Goal: Share content

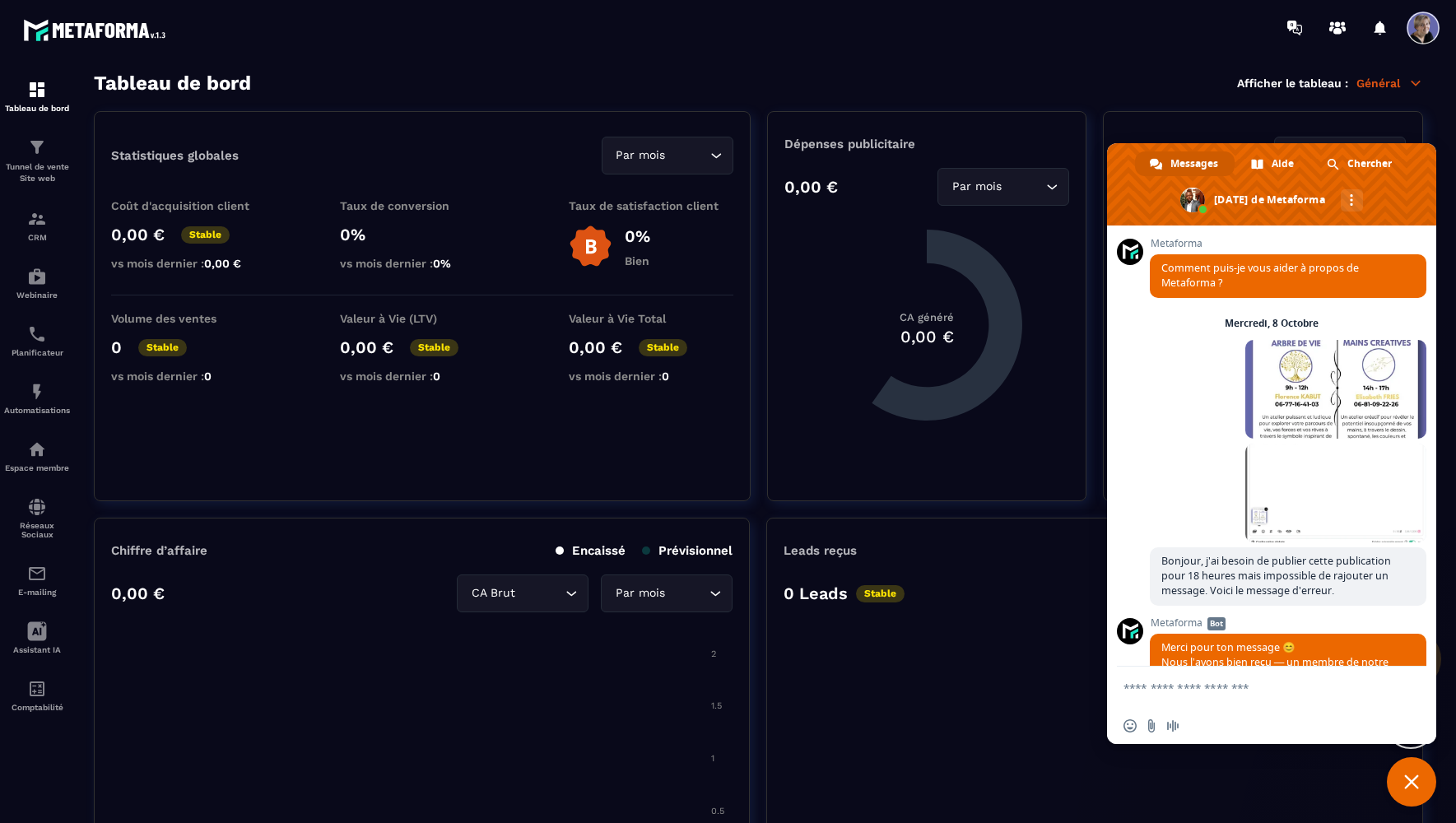
scroll to position [547, 0]
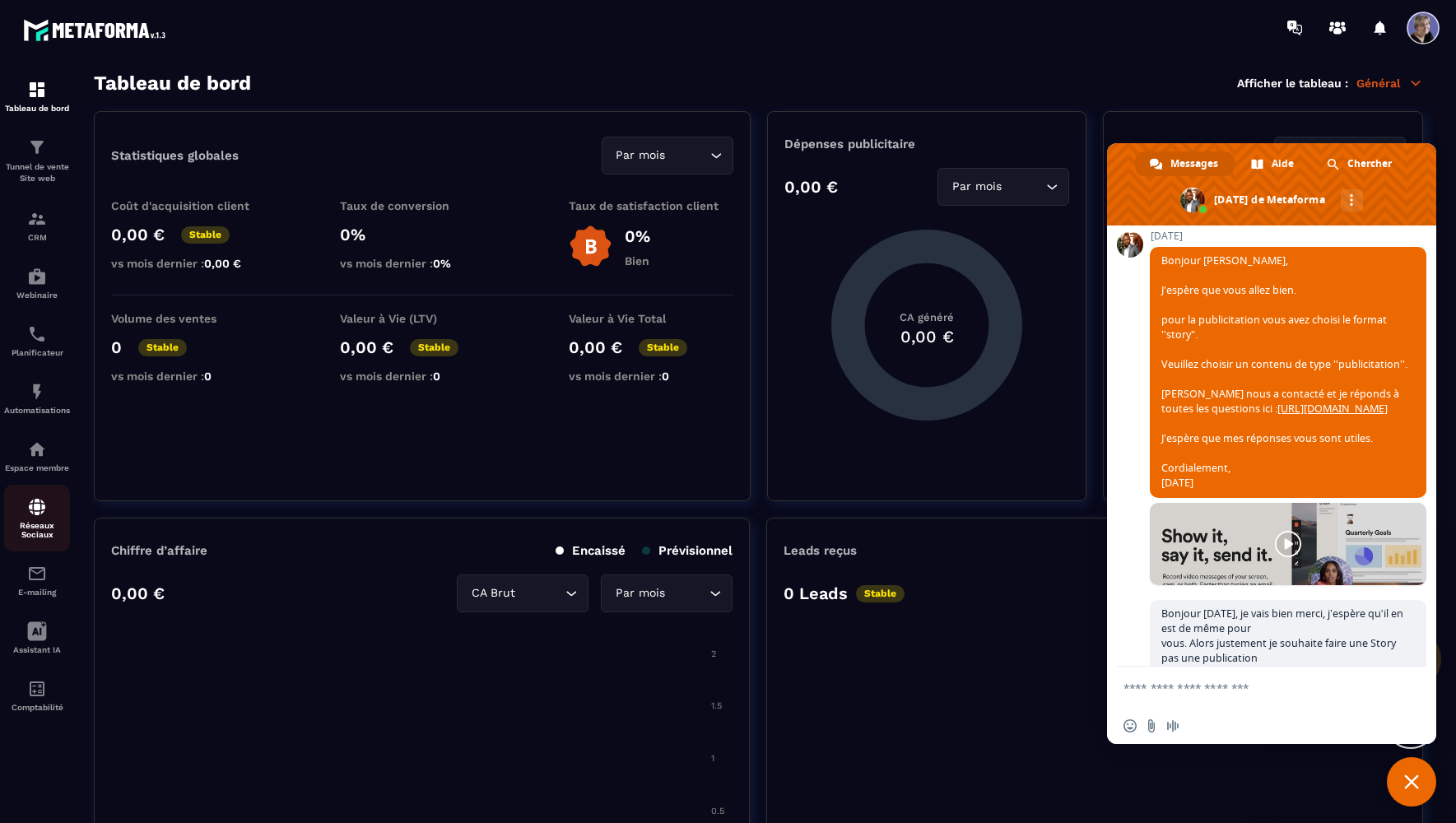
click at [56, 530] on p "Réseaux Sociaux" at bounding box center [37, 530] width 66 height 18
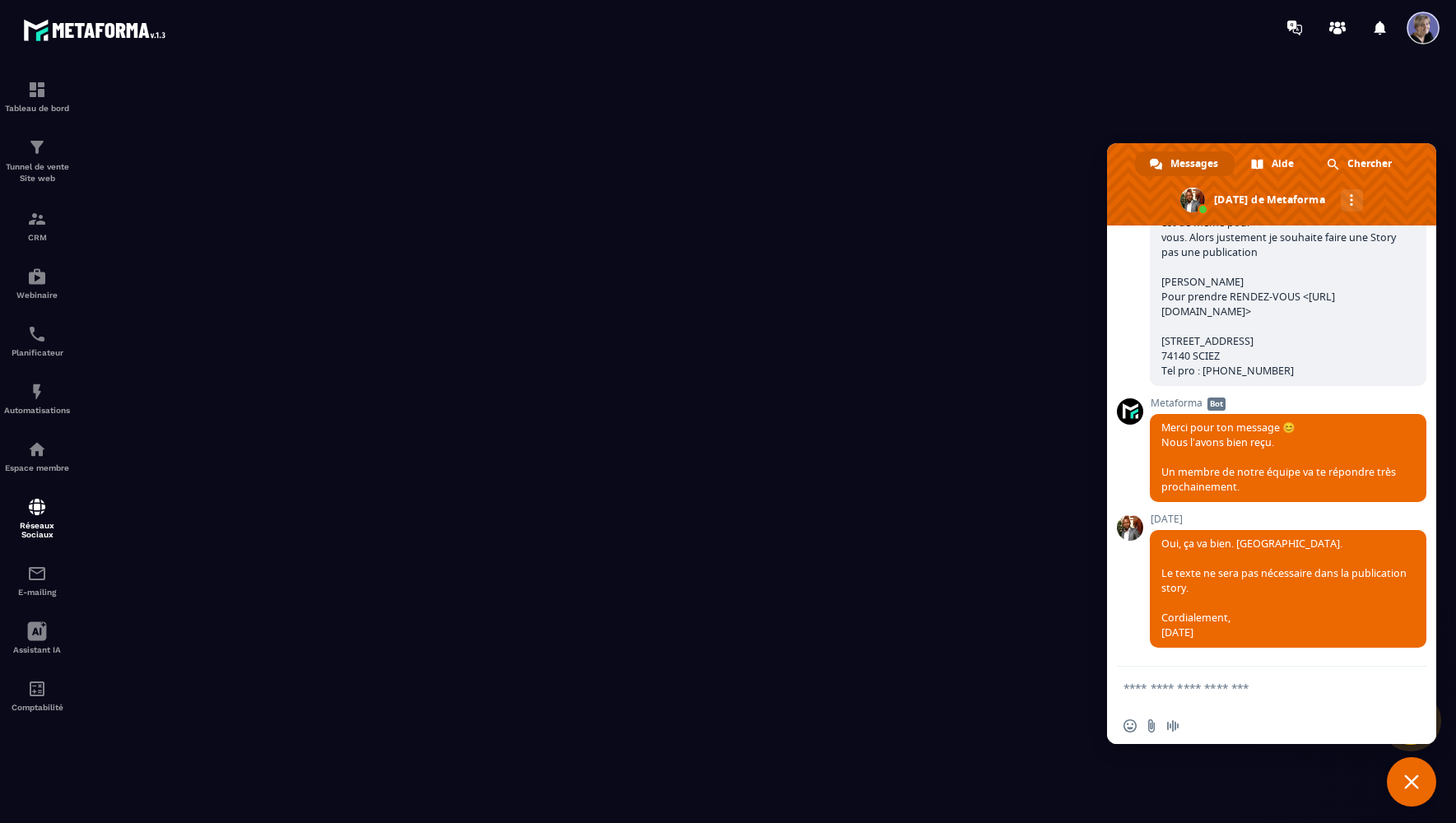
scroll to position [990, 0]
click at [1190, 693] on form at bounding box center [1253, 688] width 260 height 44
click at [1190, 688] on textarea "Entrez votre message..." at bounding box center [1253, 688] width 260 height 15
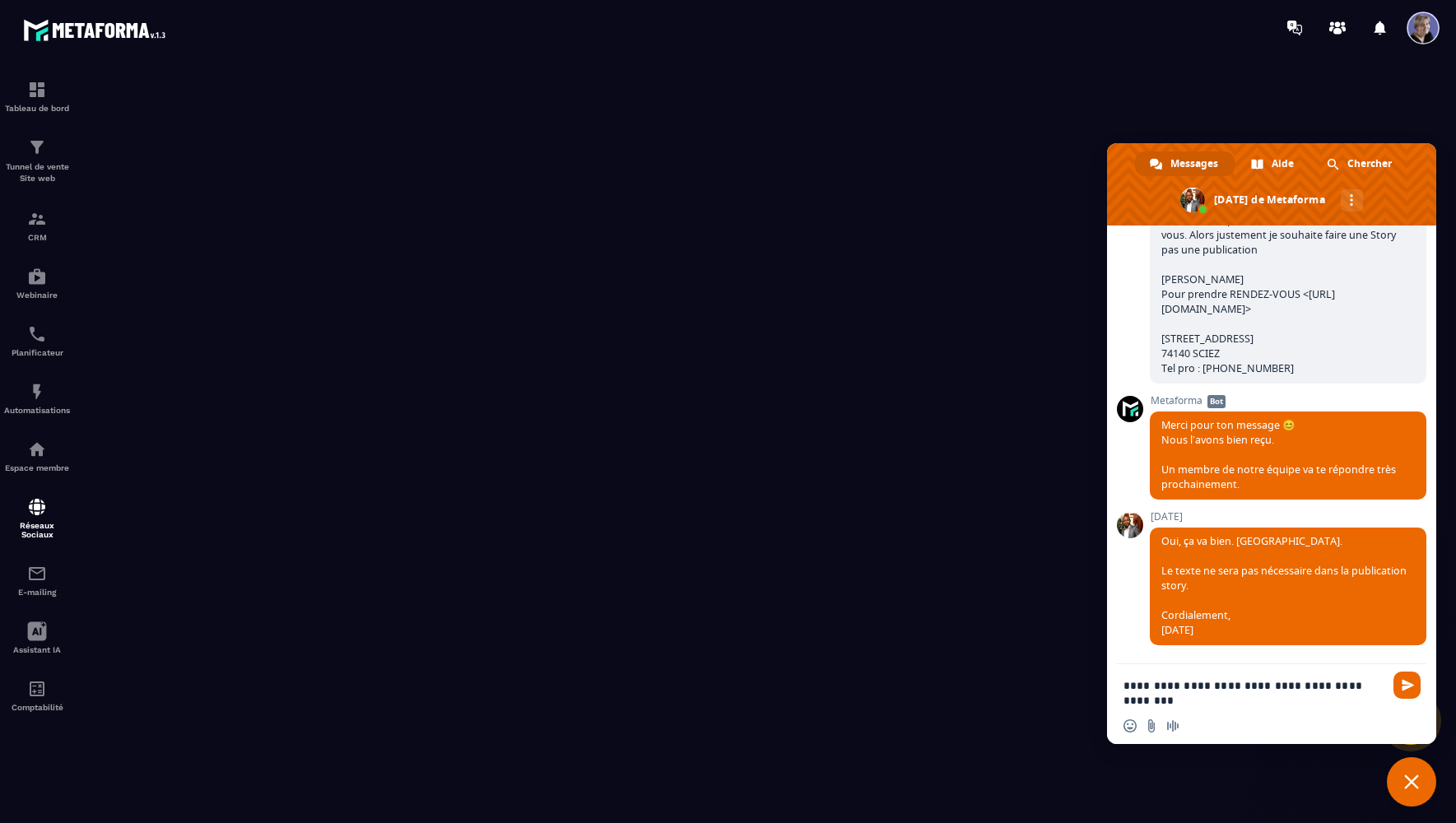
type textarea "**********"
drag, startPoint x: 1332, startPoint y: 177, endPoint x: 1266, endPoint y: 182, distance: 66.2
click at [1266, 182] on span at bounding box center [1271, 185] width 329 height 82
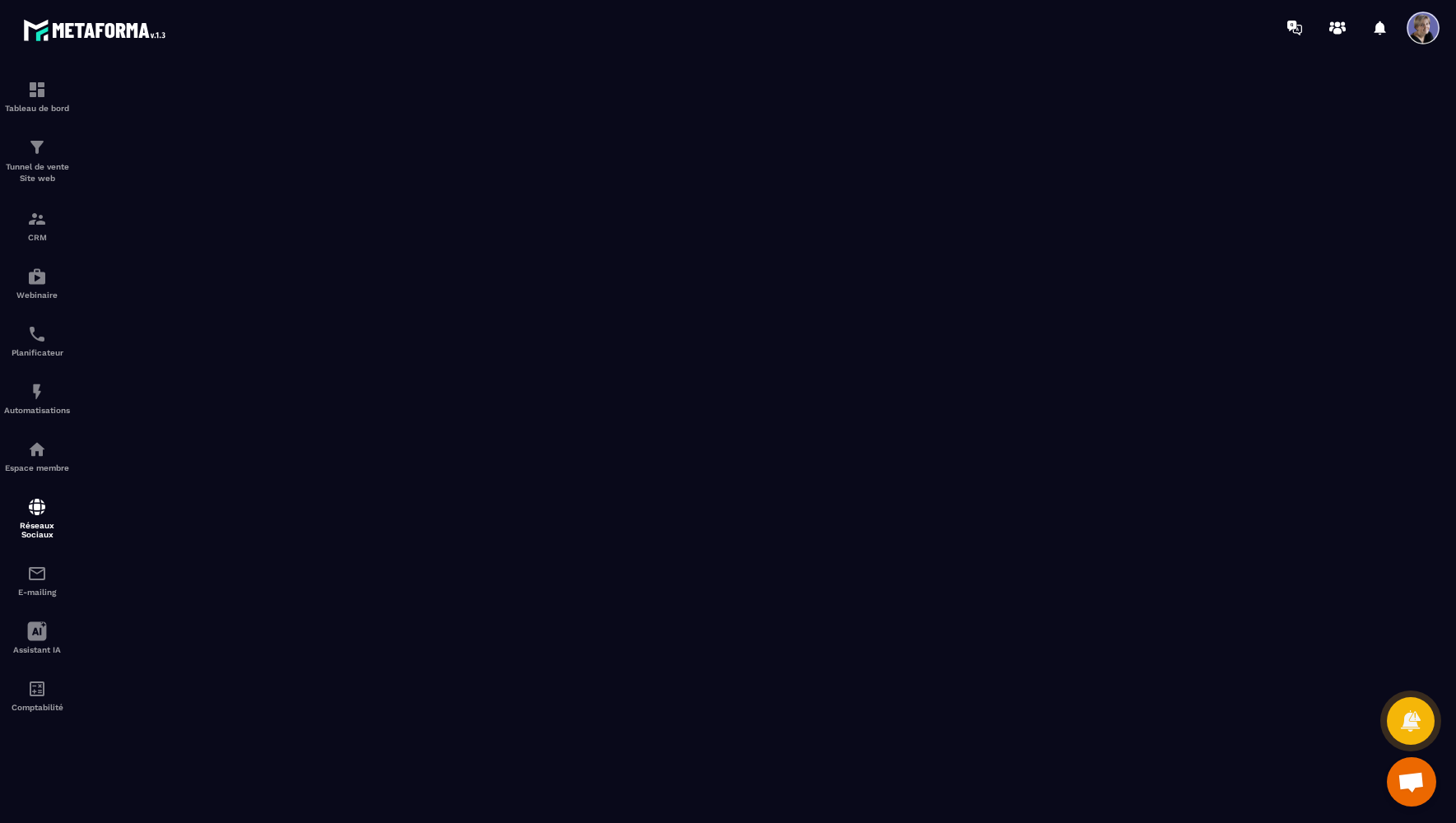
click at [1409, 782] on span "Ouvrir le chat" at bounding box center [1411, 783] width 27 height 23
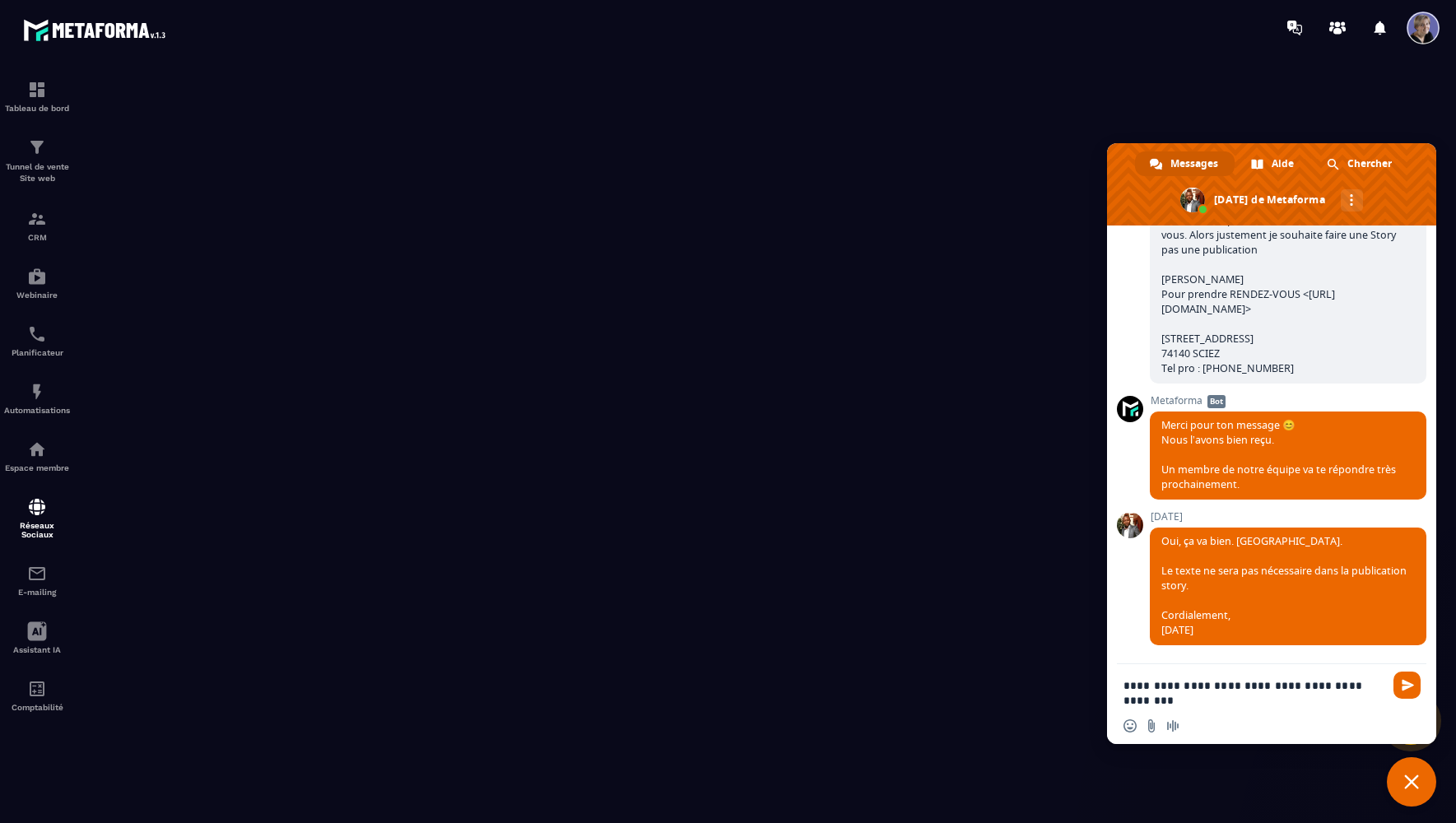
click at [1412, 784] on span "Fermer le chat" at bounding box center [1412, 782] width 15 height 15
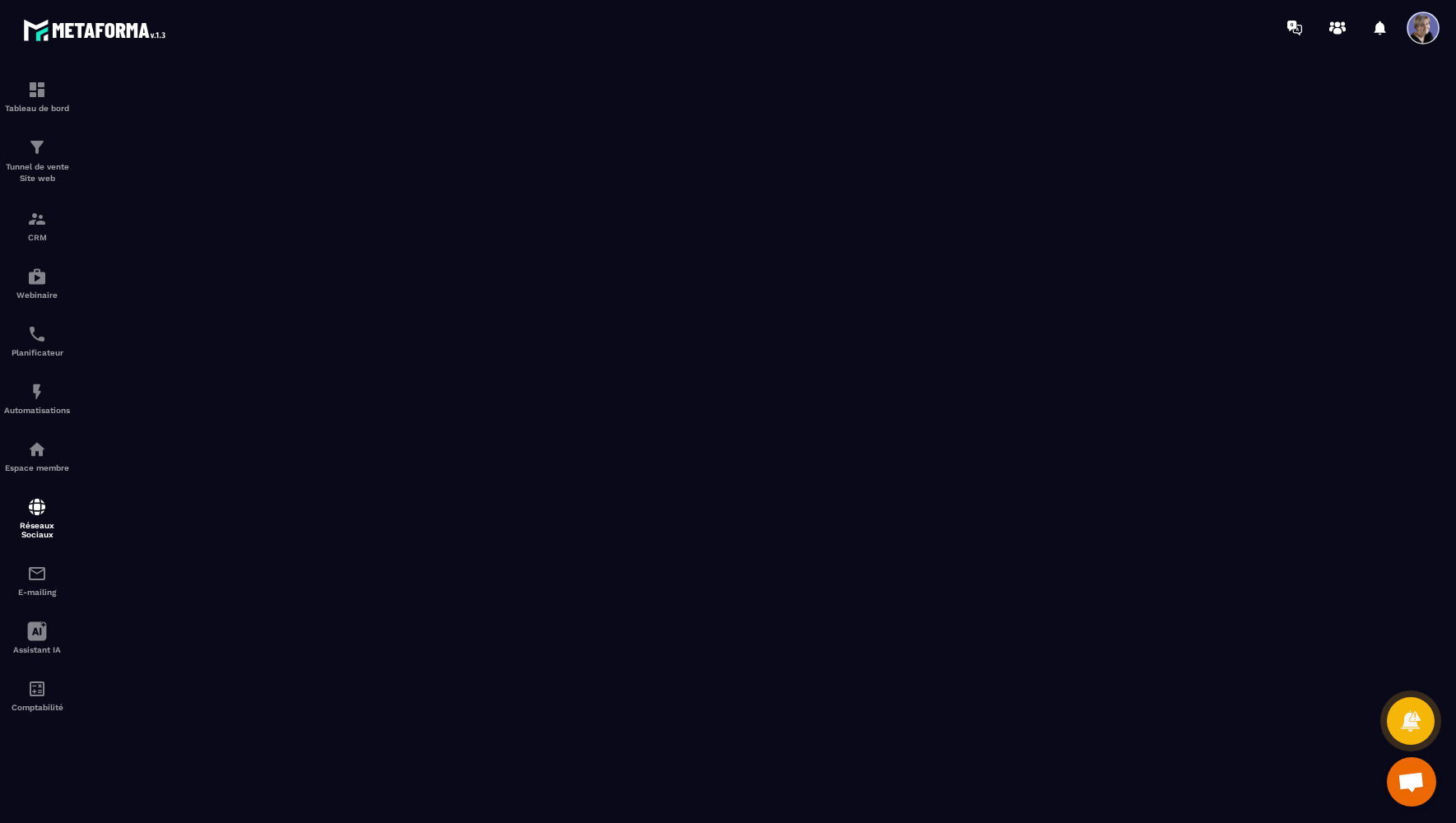
click at [1390, 780] on span "Ouvrir le chat" at bounding box center [1411, 782] width 50 height 50
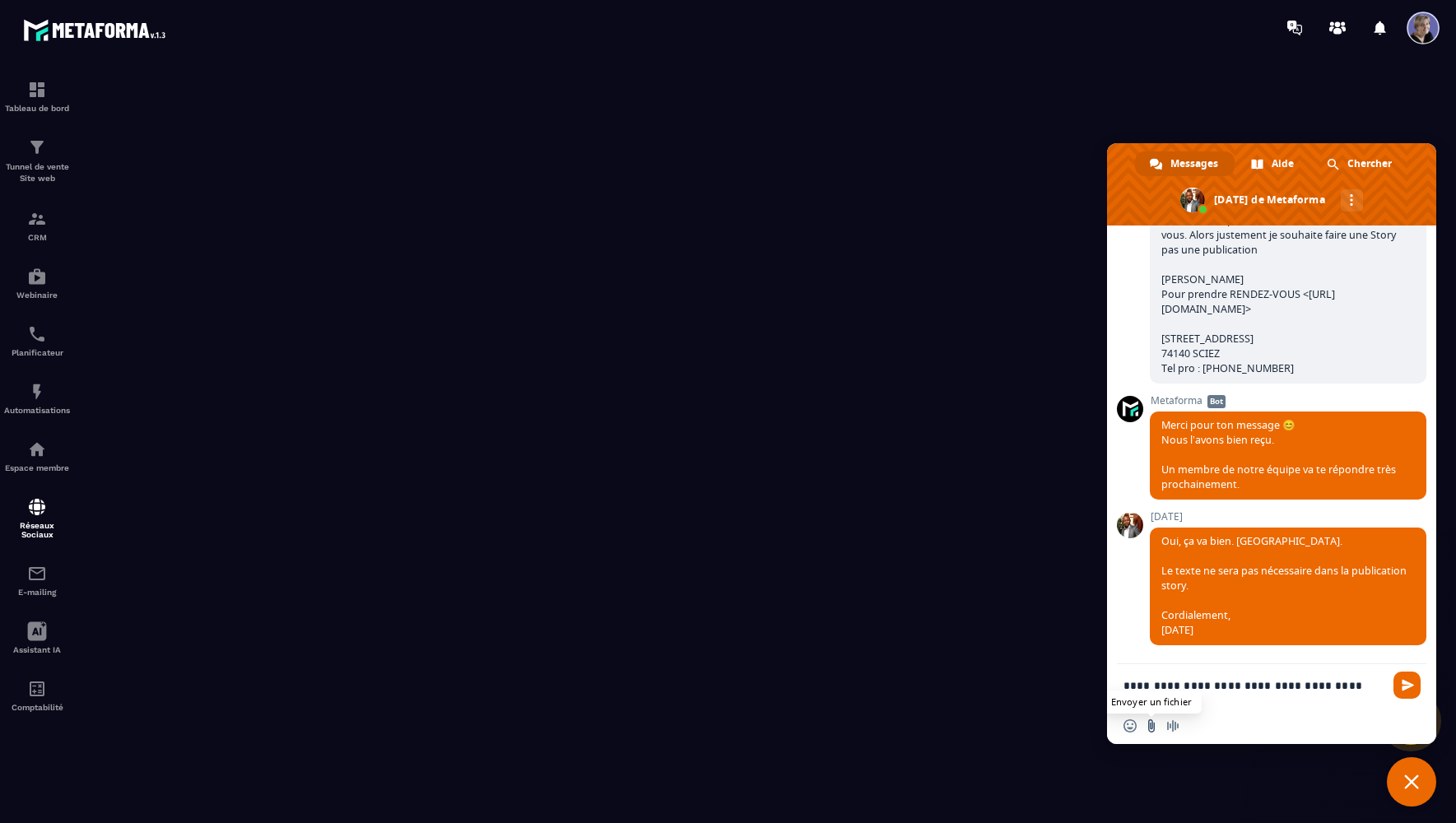
click at [1150, 727] on input "Envoyer un fichier" at bounding box center [1151, 726] width 13 height 13
click at [1418, 793] on span "Fermer le chat" at bounding box center [1411, 782] width 50 height 50
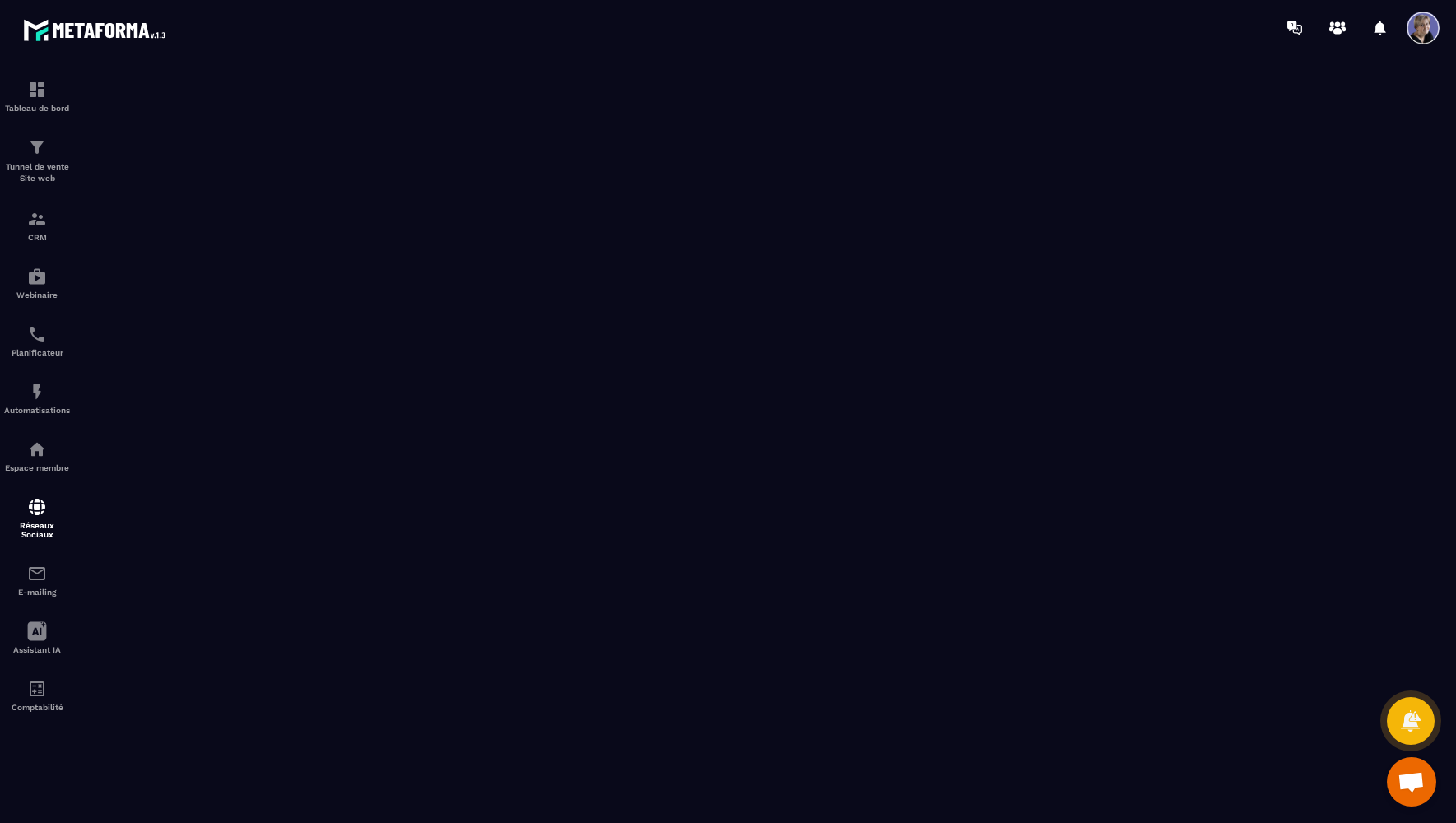
click at [1410, 778] on span "Ouvrir le chat" at bounding box center [1411, 783] width 27 height 23
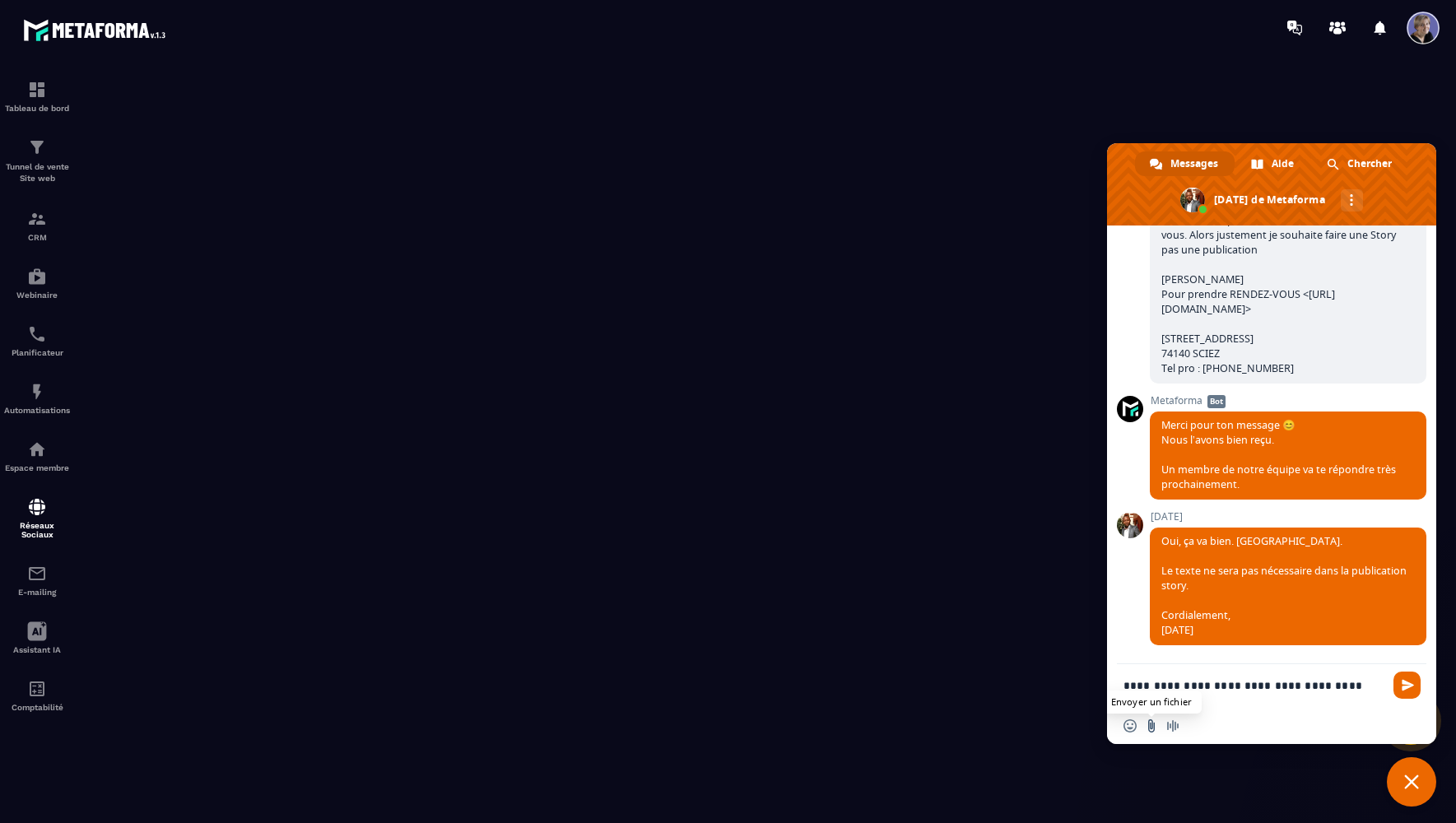
click at [1150, 726] on input "Envoyer un fichier" at bounding box center [1151, 726] width 13 height 13
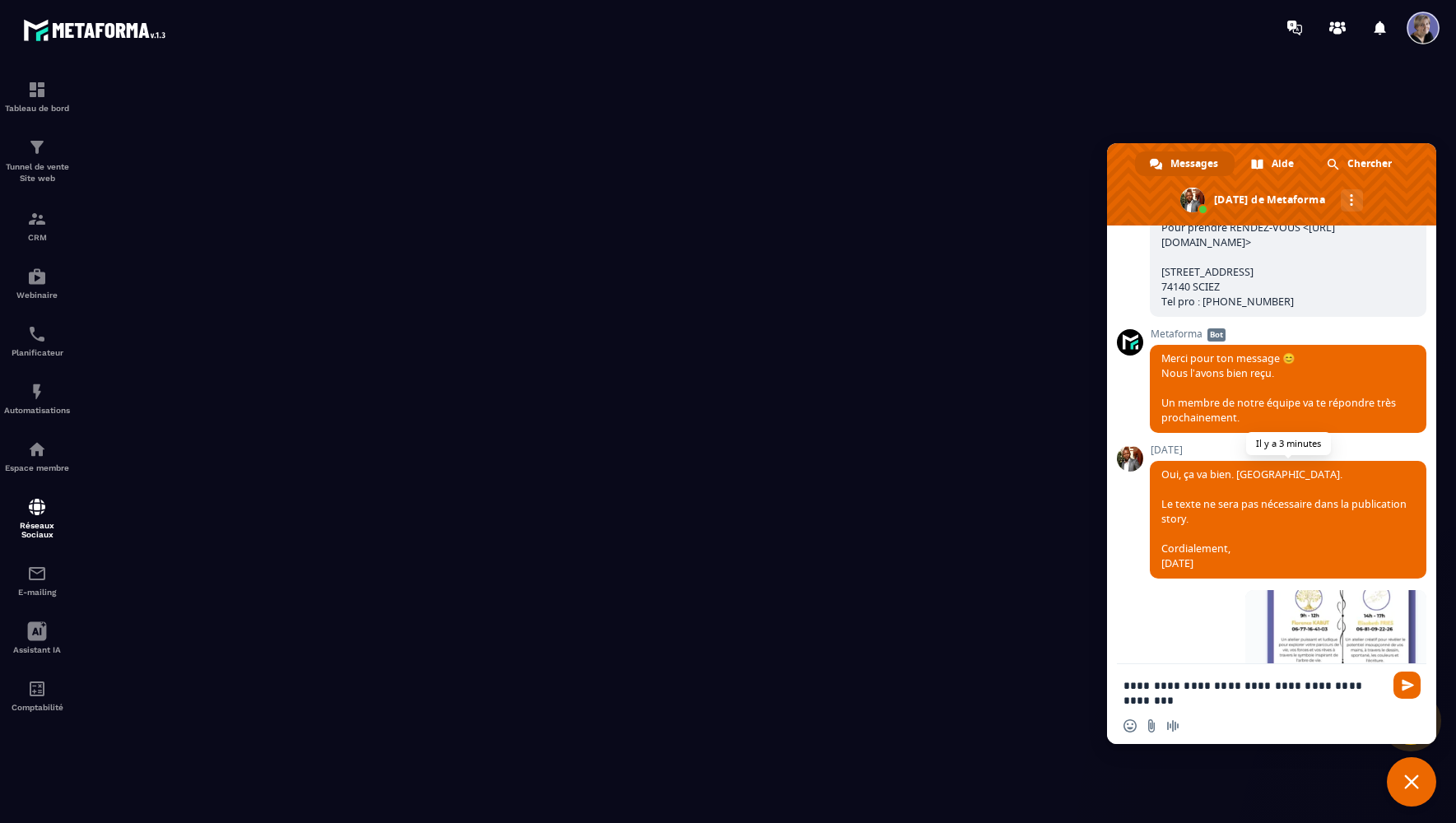
scroll to position [1102, 0]
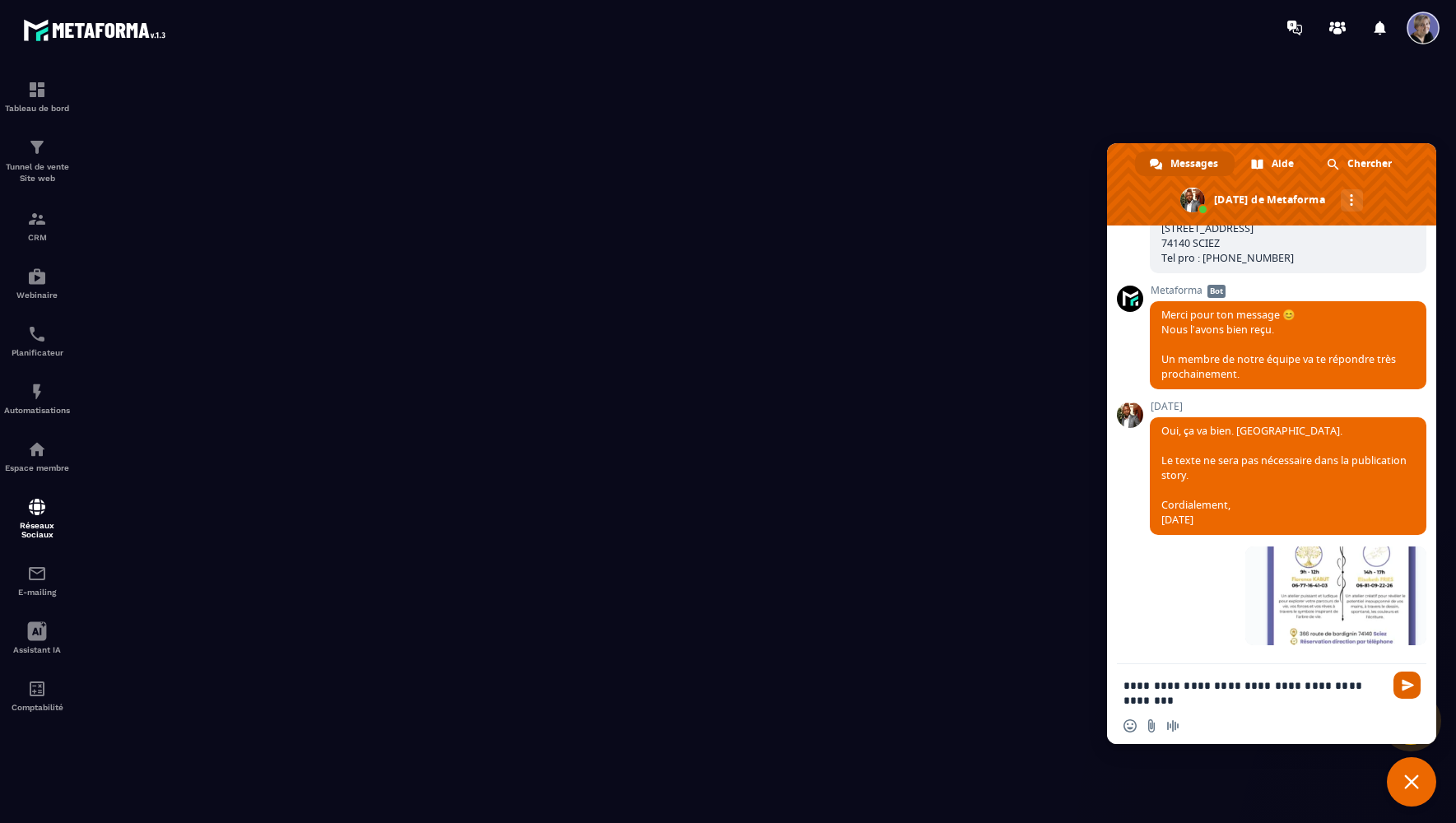
click at [1405, 685] on span "Envoyer" at bounding box center [1407, 684] width 12 height 12
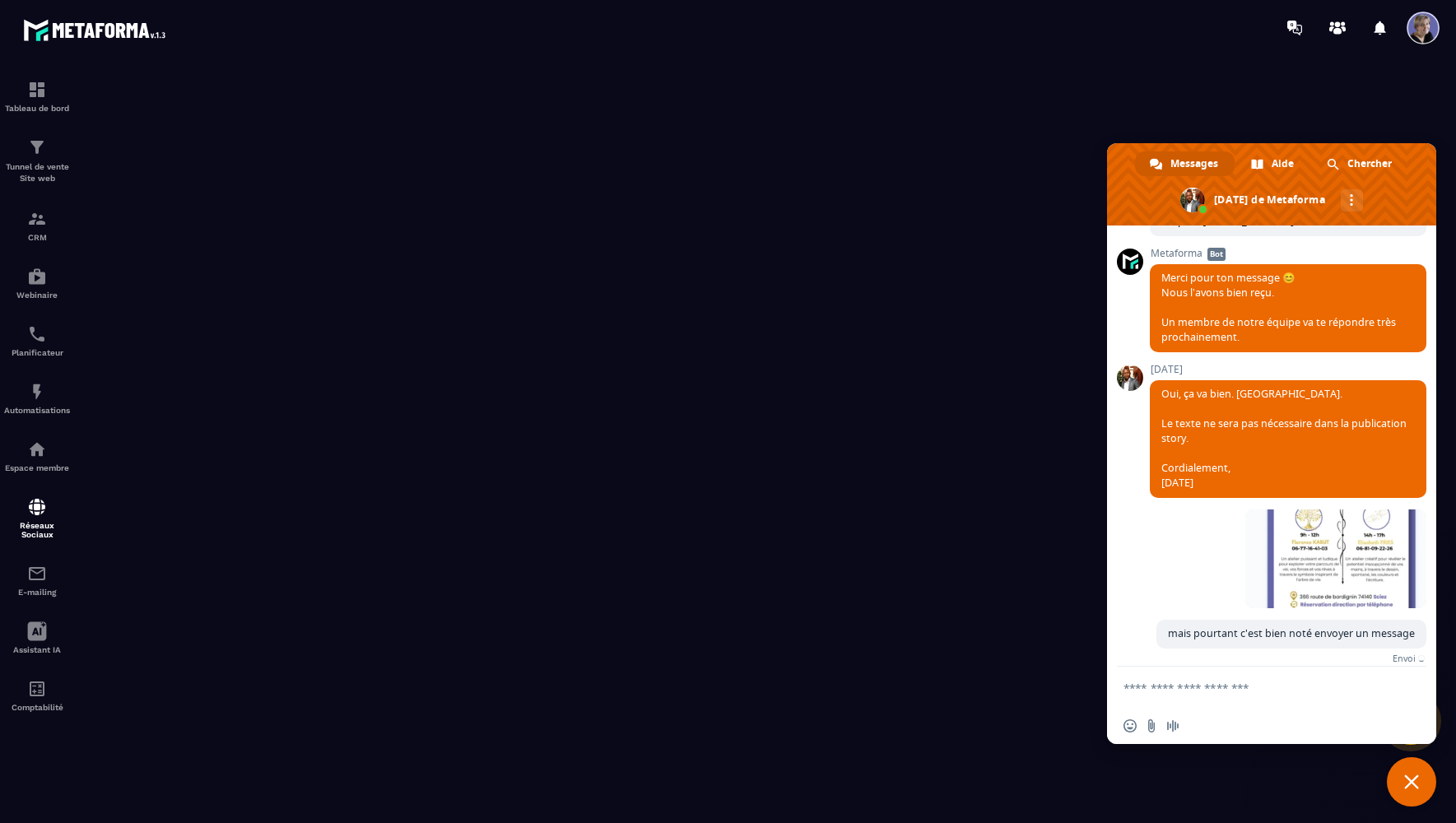
scroll to position [1134, 0]
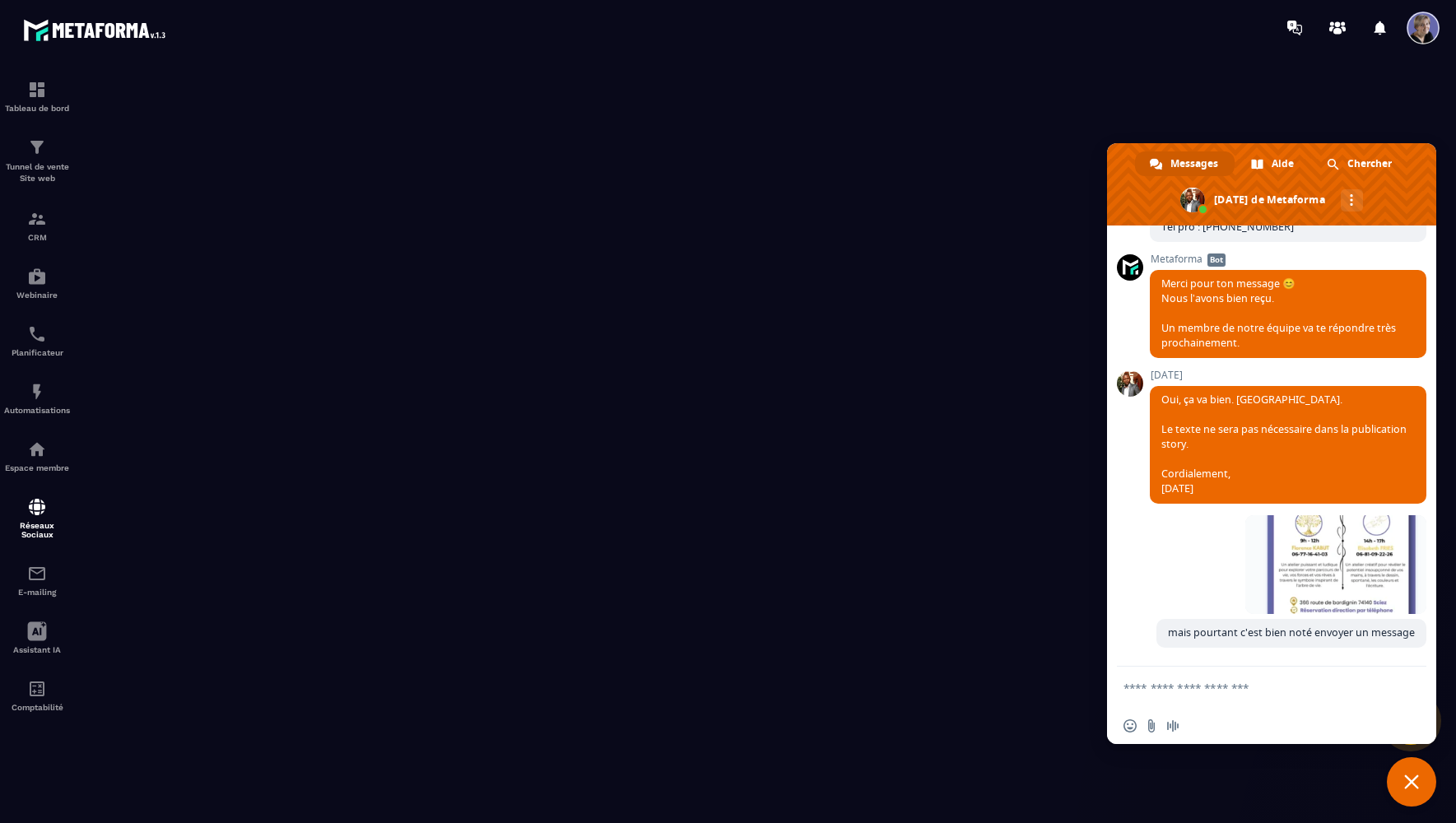
click at [1411, 783] on span "Fermer le chat" at bounding box center [1412, 782] width 15 height 15
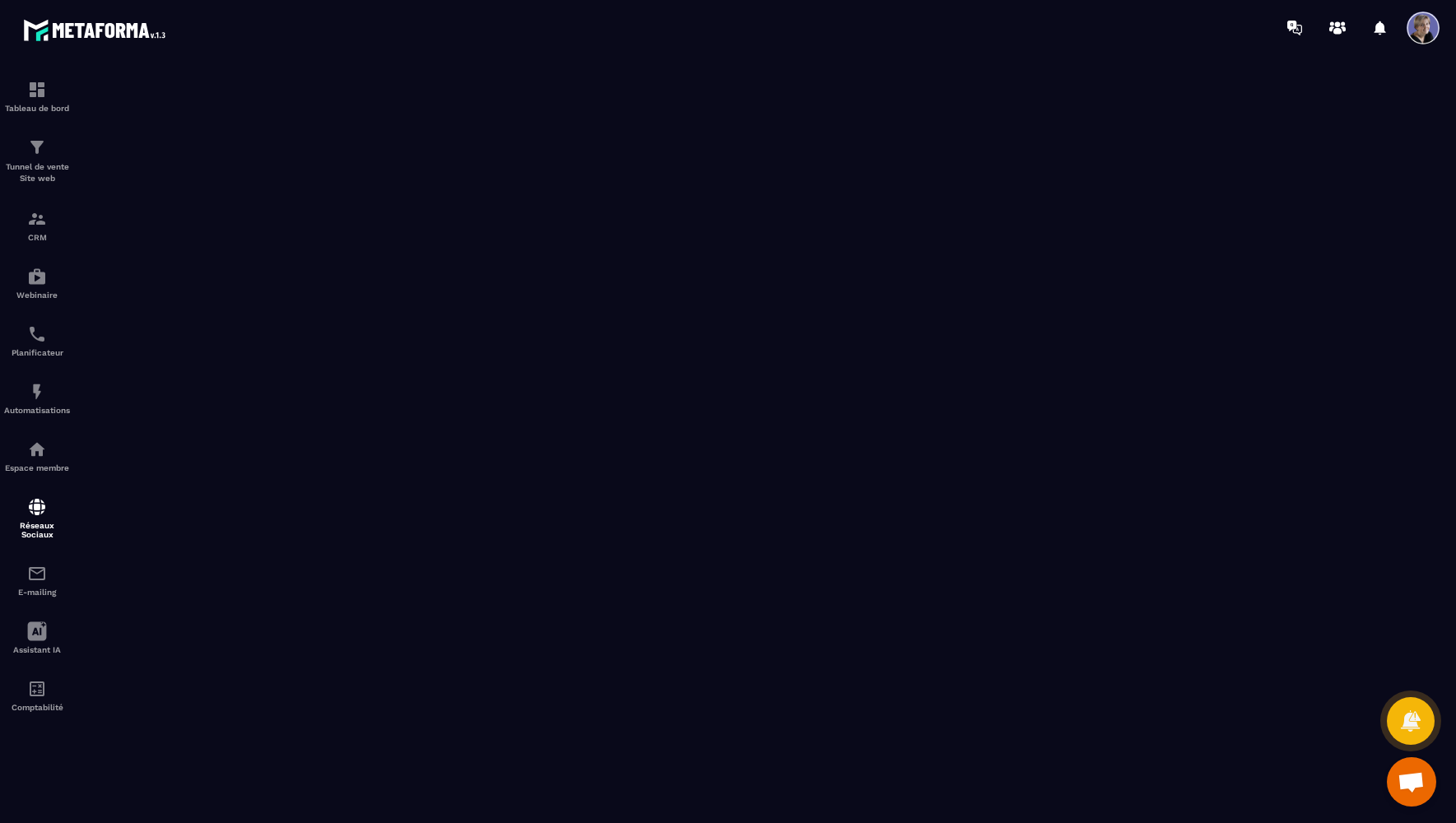
click at [1421, 785] on span "Ouvrir le chat" at bounding box center [1411, 783] width 27 height 23
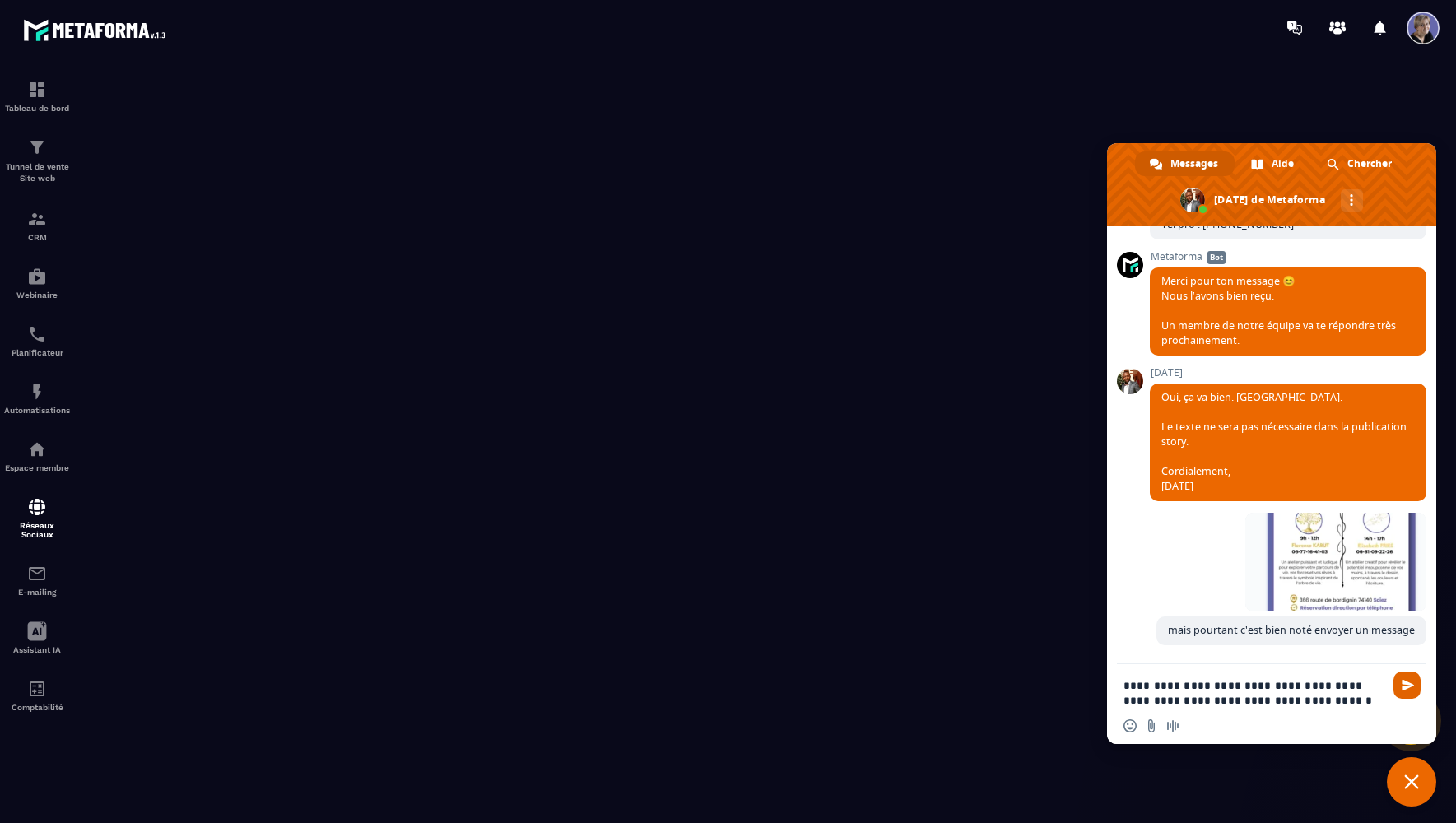
type textarea "**********"
click at [1398, 681] on span "Envoyer" at bounding box center [1406, 684] width 27 height 27
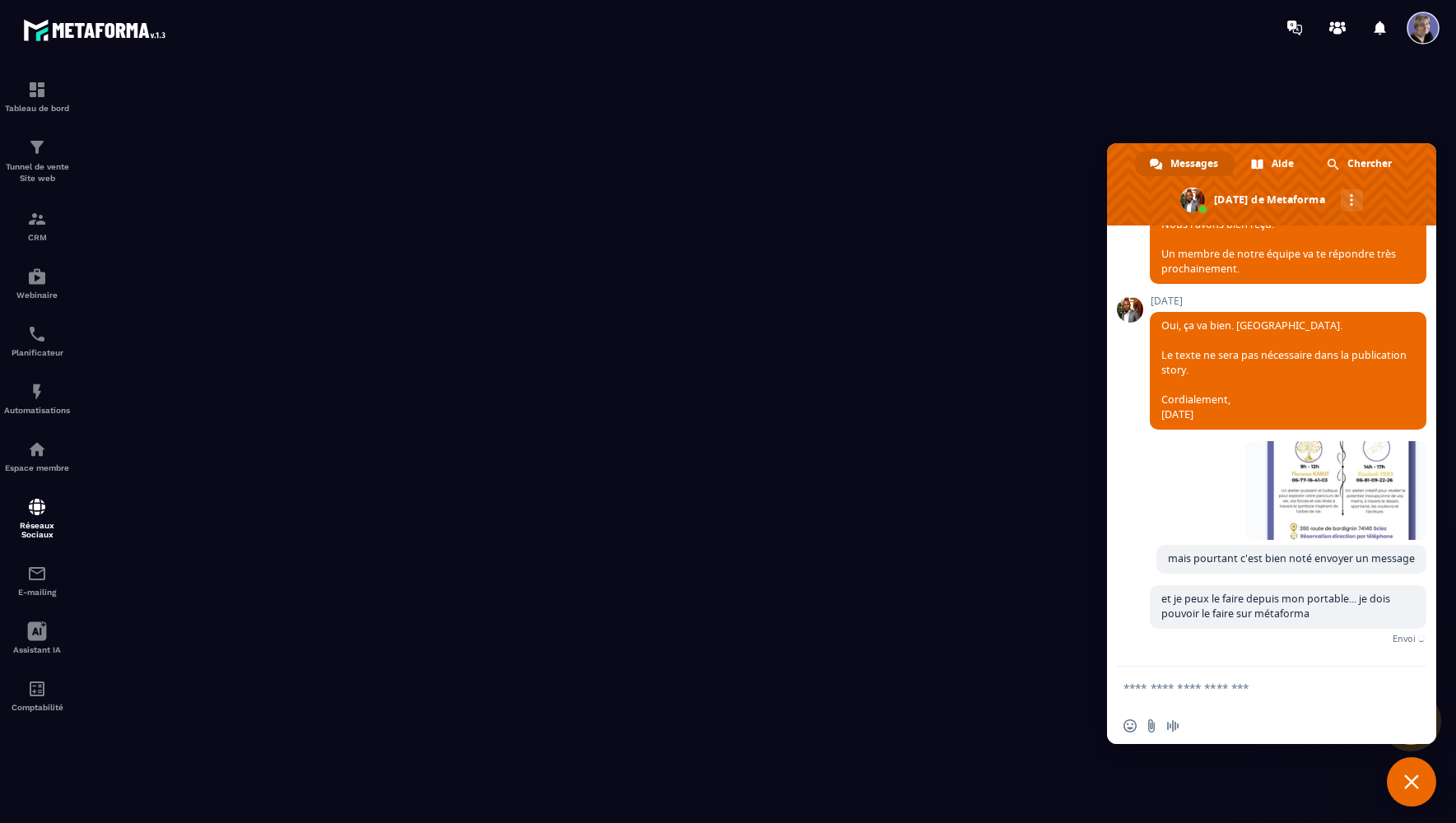
scroll to position [1183, 0]
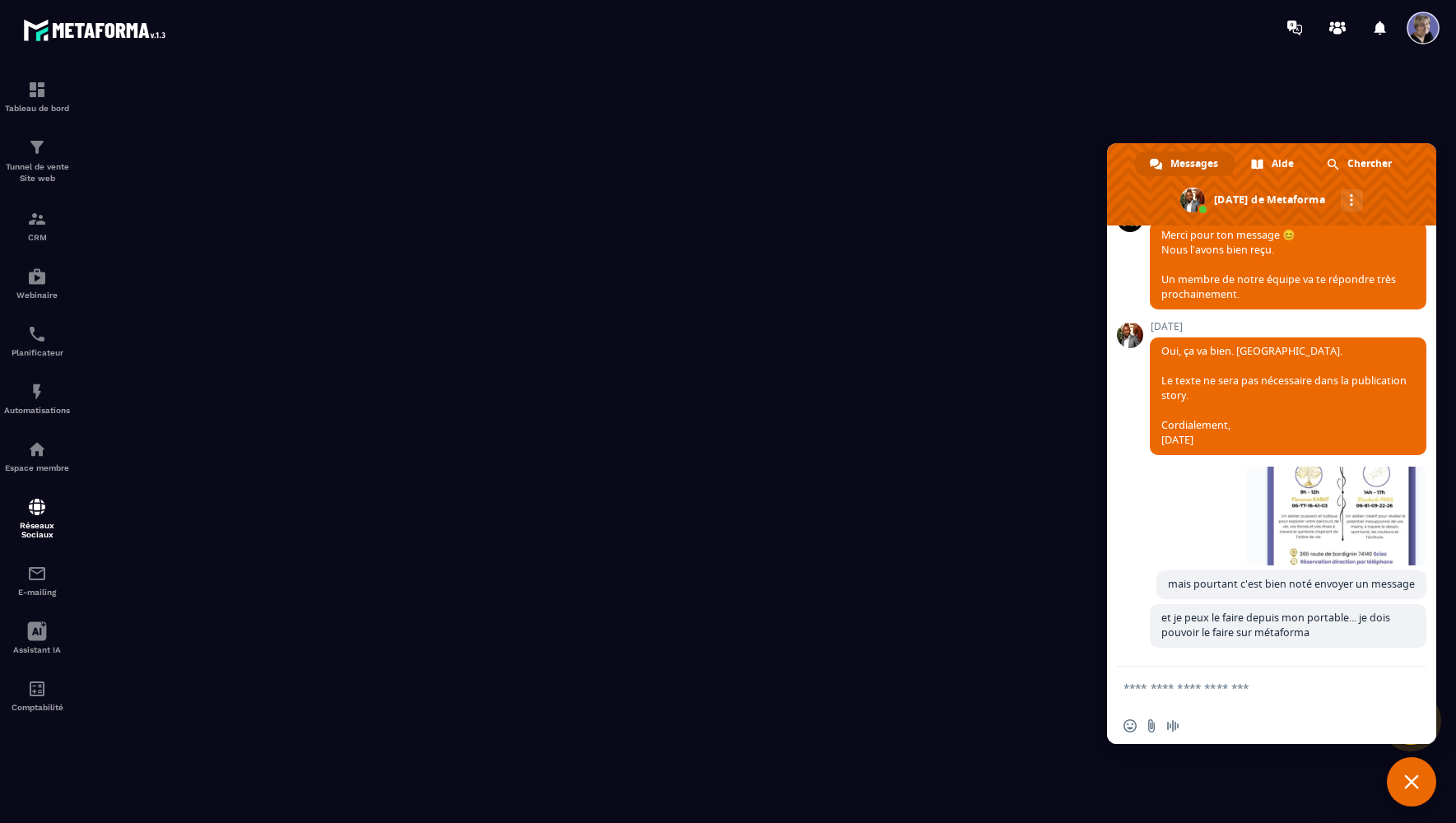
click at [1416, 783] on span "Fermer le chat" at bounding box center [1412, 782] width 15 height 15
